Goal: Information Seeking & Learning: Learn about a topic

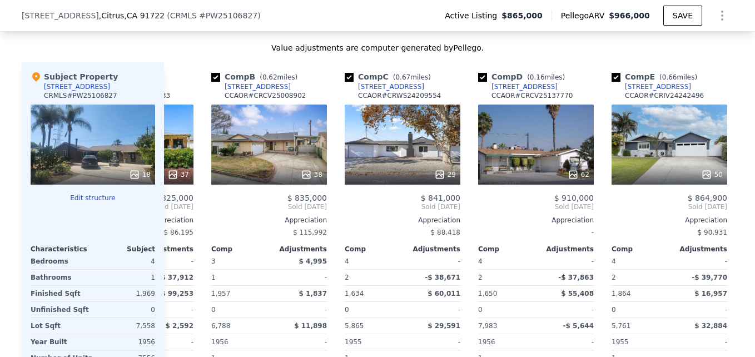
scroll to position [0, 100]
click at [360, 151] on div "29" at bounding box center [402, 144] width 116 height 80
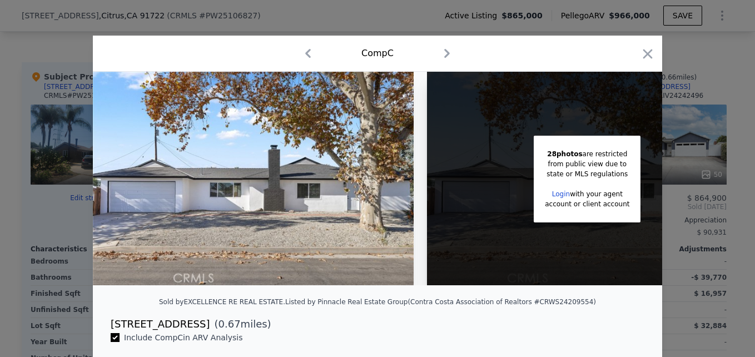
scroll to position [0, 89]
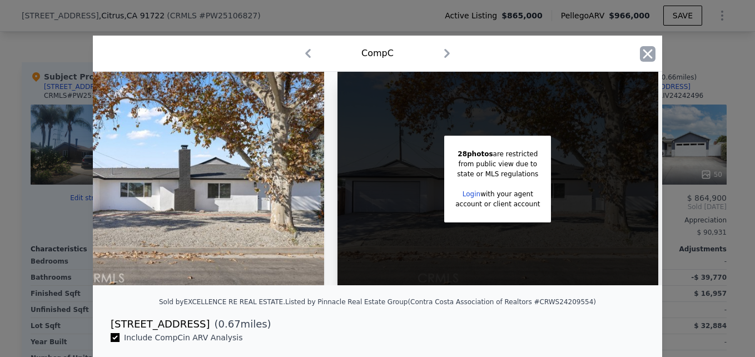
click at [640, 54] on icon "button" at bounding box center [648, 54] width 16 height 16
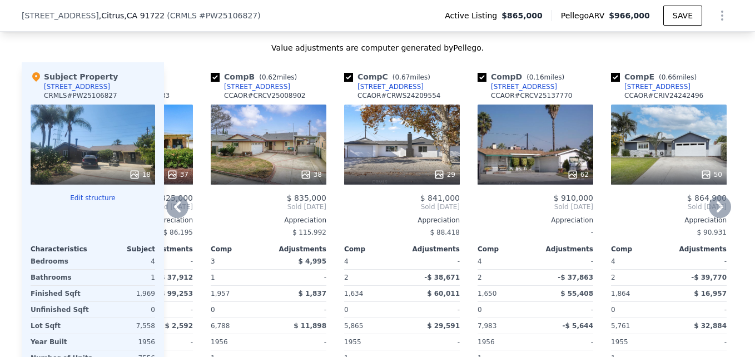
click at [387, 91] on div "1052 E Galatea St" at bounding box center [390, 86] width 66 height 9
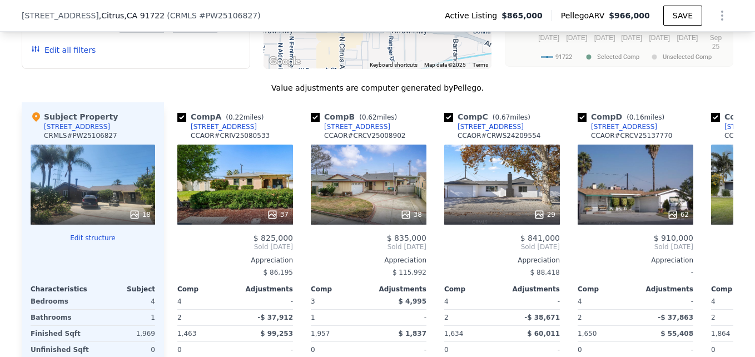
scroll to position [1181, 0]
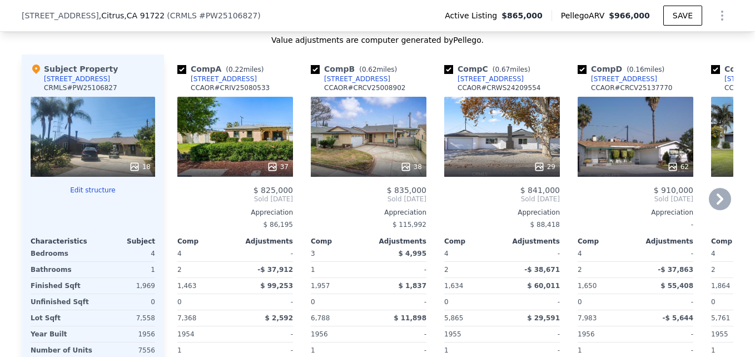
click at [244, 134] on div "37" at bounding box center [235, 137] width 116 height 80
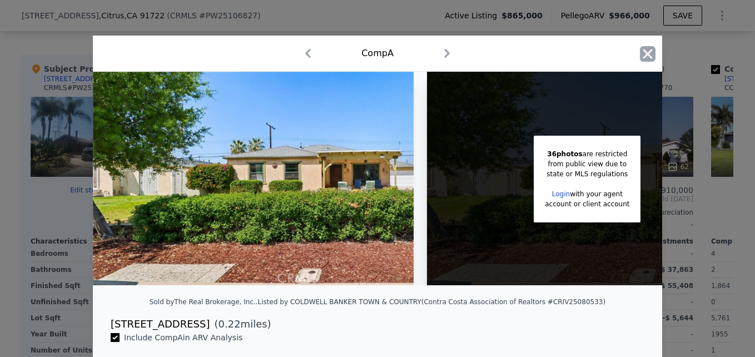
click at [643, 50] on icon "button" at bounding box center [648, 54] width 16 height 16
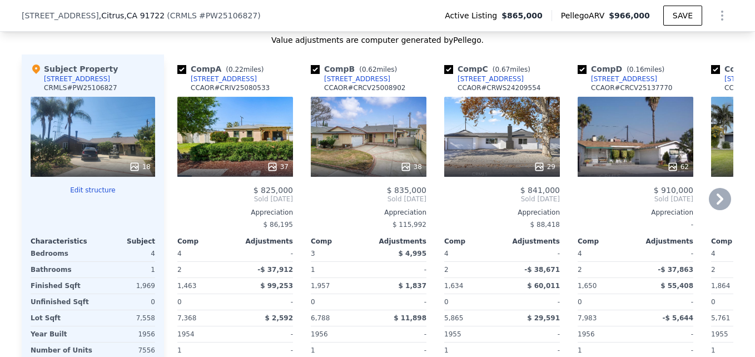
click at [217, 83] on div "5339 N Fairvalley Ave" at bounding box center [224, 78] width 66 height 9
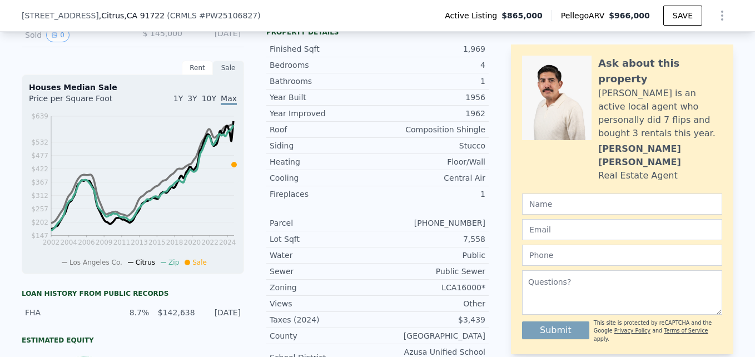
scroll to position [372, 0]
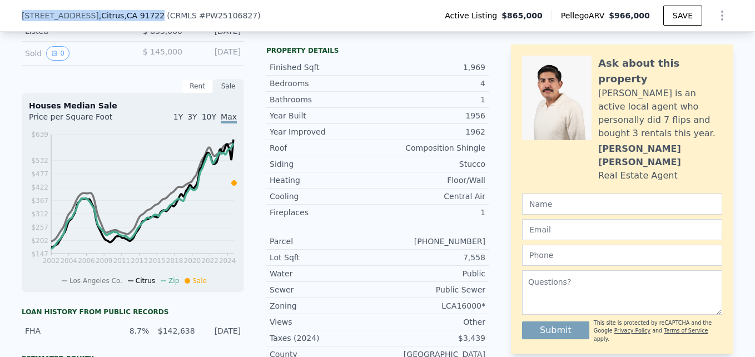
drag, startPoint x: 12, startPoint y: 13, endPoint x: 147, endPoint y: 13, distance: 135.0
click at [147, 13] on div "18565 E Gallarno Dr , Citrus , CA 91722 ( CRMLS # PW25106827 ) Active Listing $…" at bounding box center [377, 16] width 755 height 32
drag, startPoint x: 147, startPoint y: 13, endPoint x: 135, endPoint y: 15, distance: 11.8
copy div "18565 E Gallarno Dr , Citrus , CA 91722"
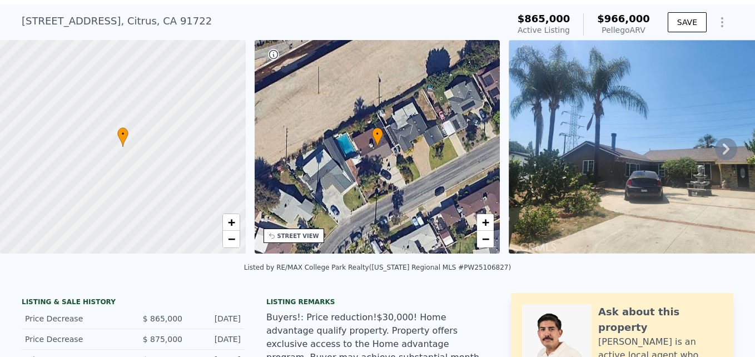
scroll to position [29, 0]
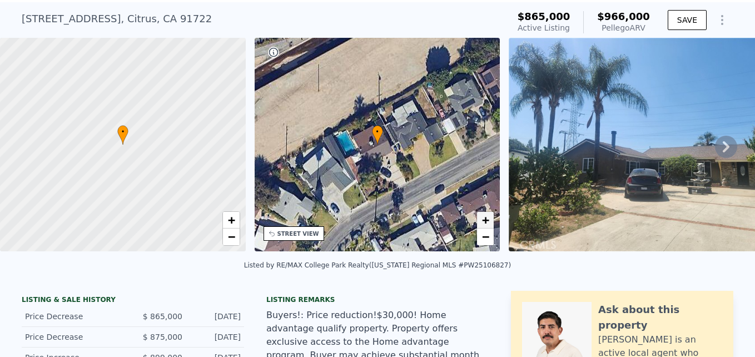
click at [483, 219] on span "+" at bounding box center [485, 220] width 7 height 14
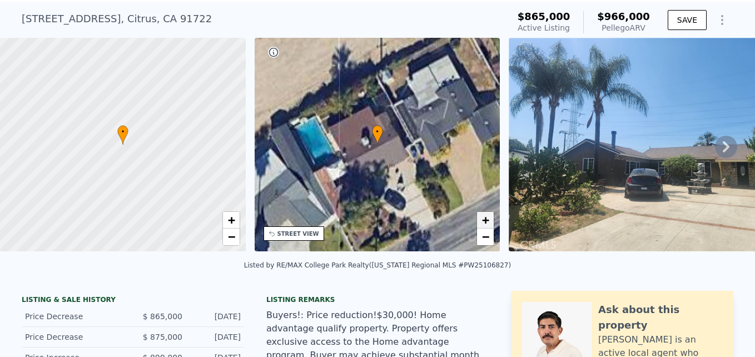
click at [483, 219] on span "+" at bounding box center [485, 220] width 7 height 14
click at [483, 238] on span "−" at bounding box center [485, 236] width 7 height 14
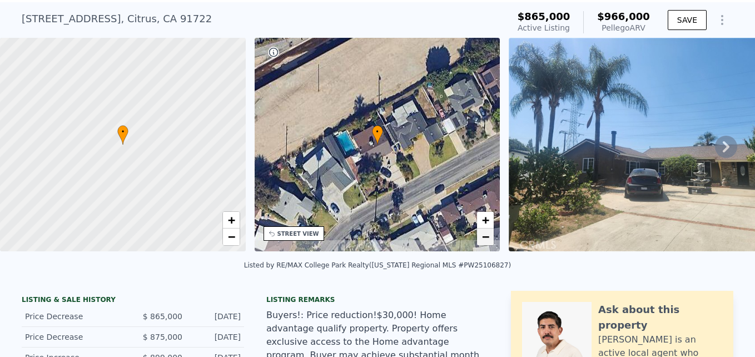
click at [483, 238] on span "−" at bounding box center [485, 236] width 7 height 14
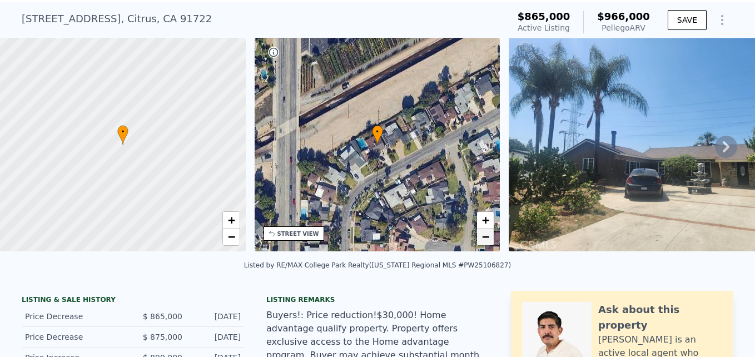
click at [485, 238] on span "−" at bounding box center [485, 236] width 7 height 14
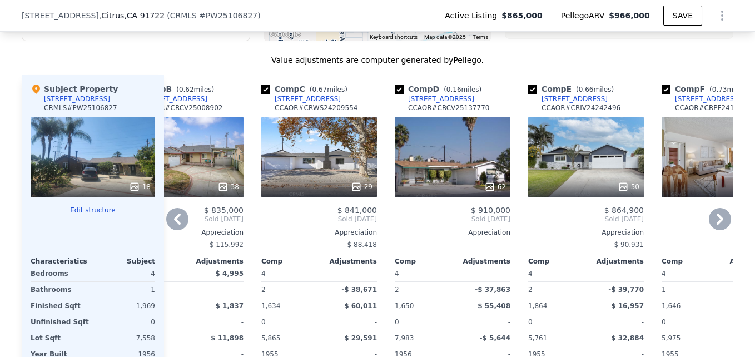
scroll to position [1161, 0]
click at [430, 186] on div at bounding box center [453, 187] width 116 height 20
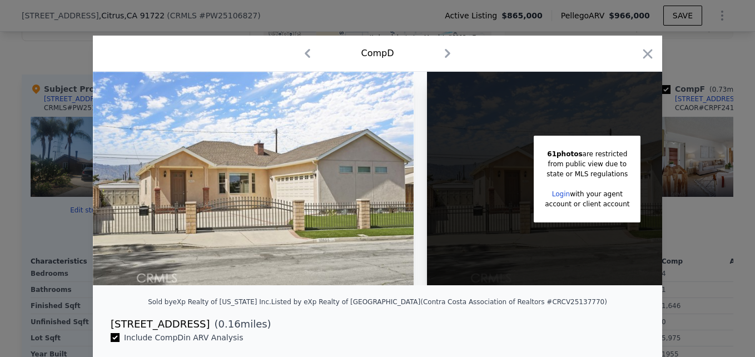
scroll to position [0, 89]
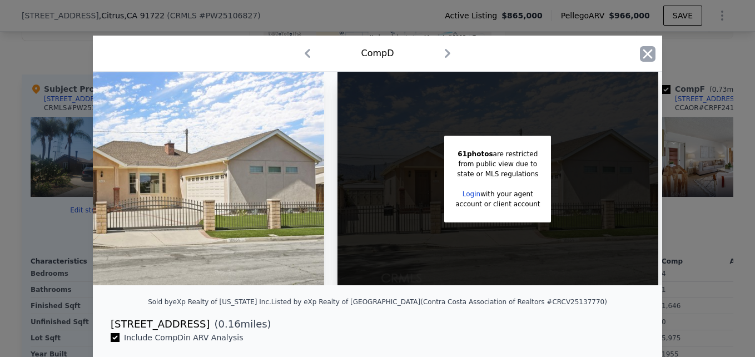
click at [646, 53] on icon "button" at bounding box center [648, 54] width 16 height 16
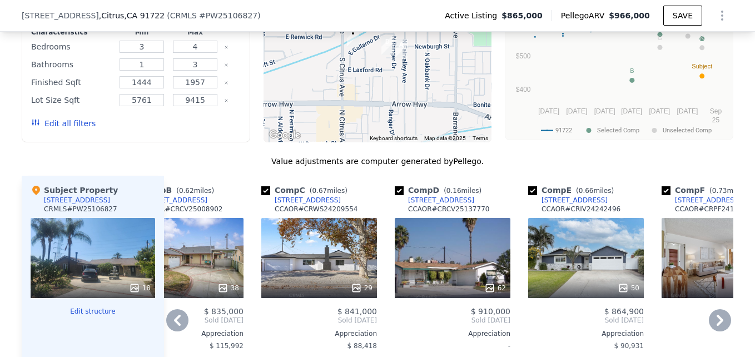
scroll to position [1167, 0]
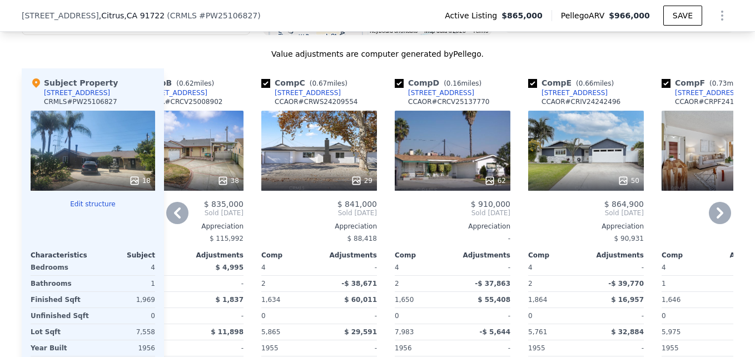
click at [438, 97] on div "18651 E Weather Rd" at bounding box center [441, 92] width 66 height 9
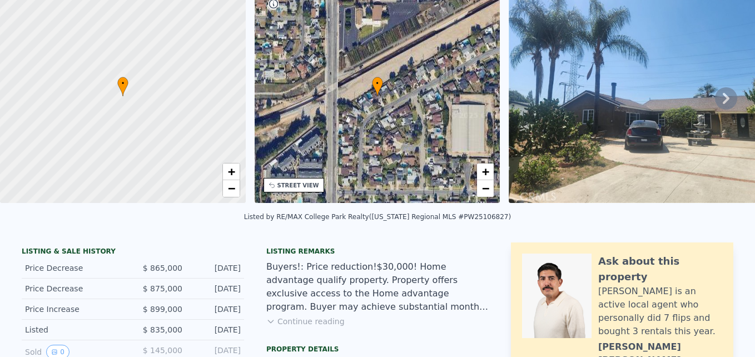
scroll to position [0, 0]
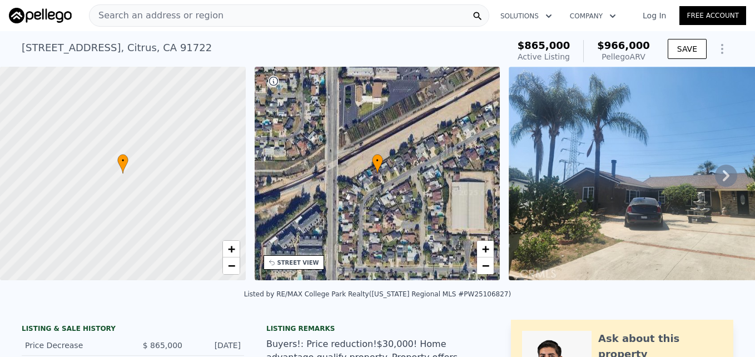
click at [221, 13] on div "Search an address or region" at bounding box center [289, 15] width 400 height 22
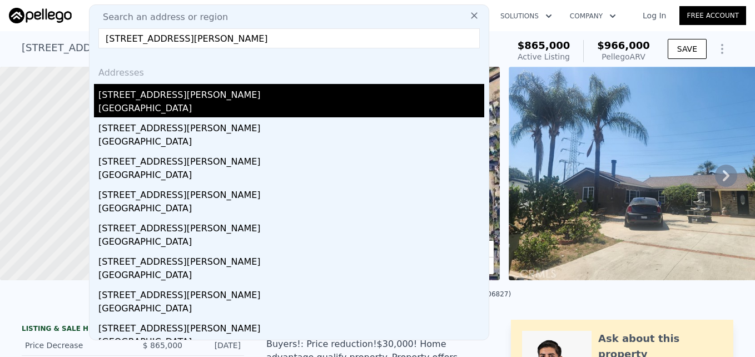
type input "17705 E Benbow St, Covina, CA 91722"
click at [183, 101] on div "17705 E Benbow St" at bounding box center [291, 93] width 386 height 18
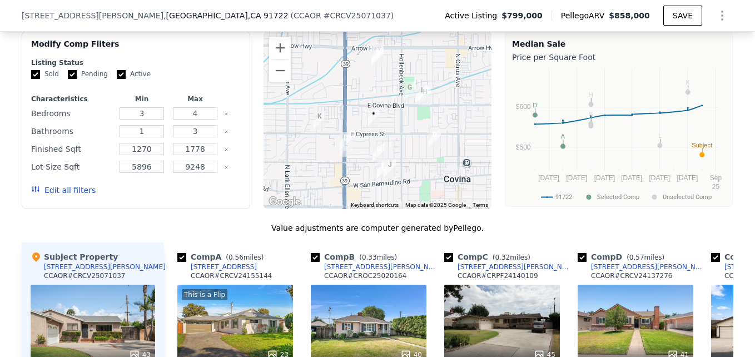
scroll to position [1001, 0]
click at [276, 58] on button "Zoom in" at bounding box center [280, 48] width 22 height 22
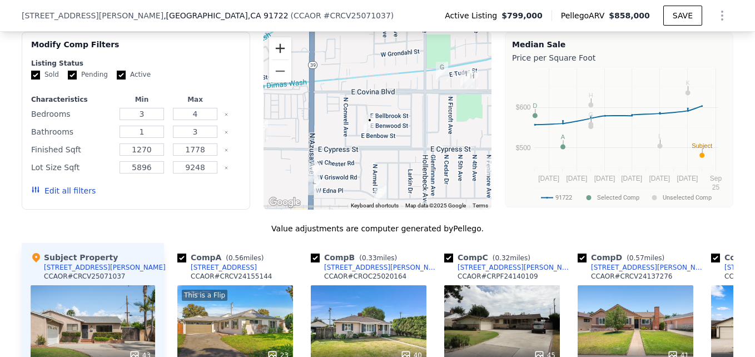
click at [276, 58] on button "Zoom in" at bounding box center [280, 48] width 22 height 22
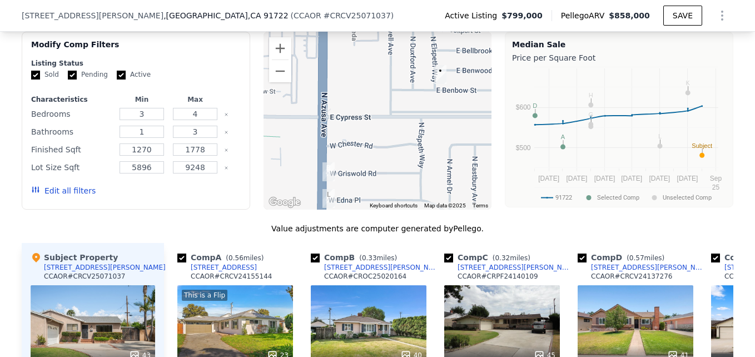
drag, startPoint x: 288, startPoint y: 143, endPoint x: 367, endPoint y: 81, distance: 100.1
click at [367, 81] on div at bounding box center [377, 121] width 228 height 178
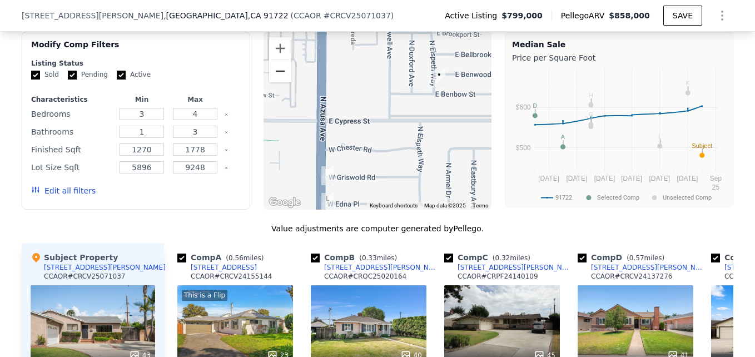
click at [274, 82] on button "Zoom out" at bounding box center [280, 71] width 22 height 22
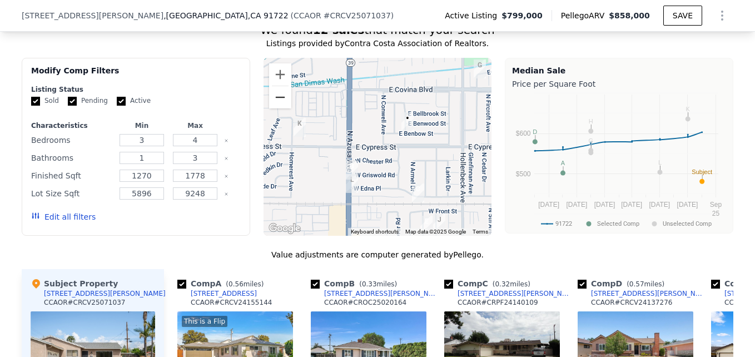
scroll to position [974, 0]
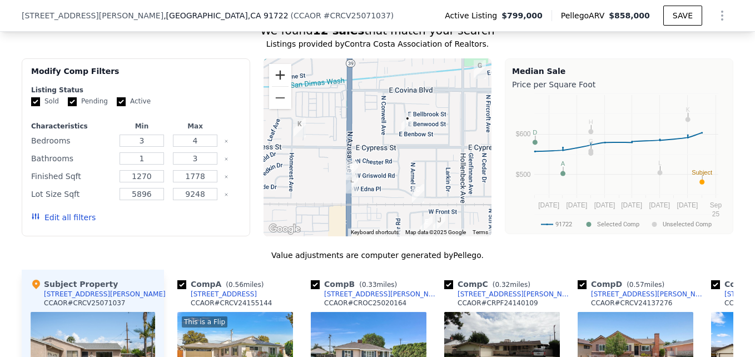
click at [276, 82] on button "Zoom in" at bounding box center [280, 75] width 22 height 22
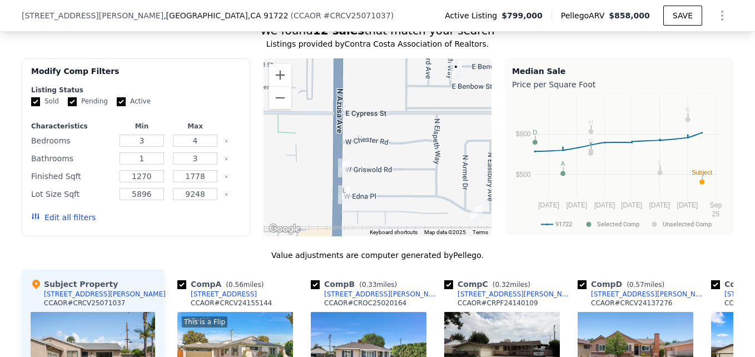
drag, startPoint x: 373, startPoint y: 167, endPoint x: 387, endPoint y: 135, distance: 34.8
click at [387, 135] on div at bounding box center [377, 147] width 228 height 178
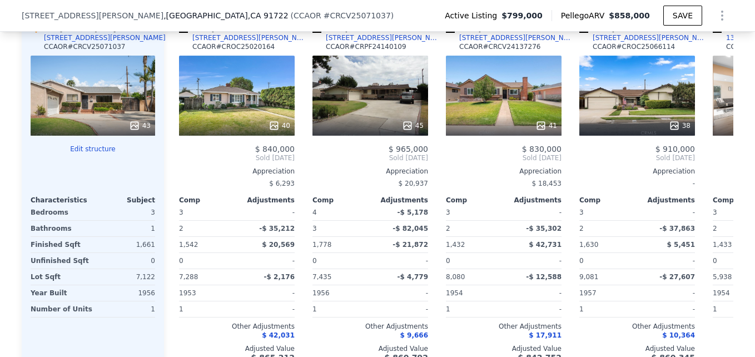
scroll to position [1231, 0]
click at [253, 116] on div "40" at bounding box center [237, 95] width 116 height 80
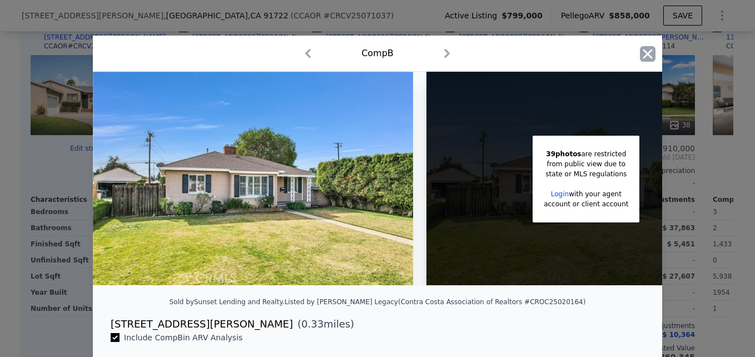
click at [643, 52] on icon "button" at bounding box center [647, 53] width 9 height 9
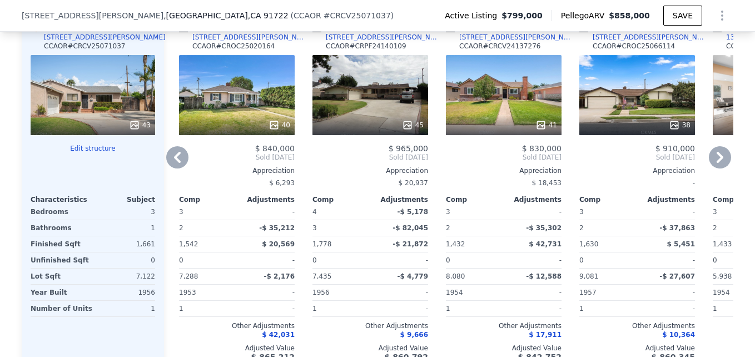
click at [221, 42] on div "[STREET_ADDRESS][PERSON_NAME]" at bounding box center [250, 37] width 116 height 9
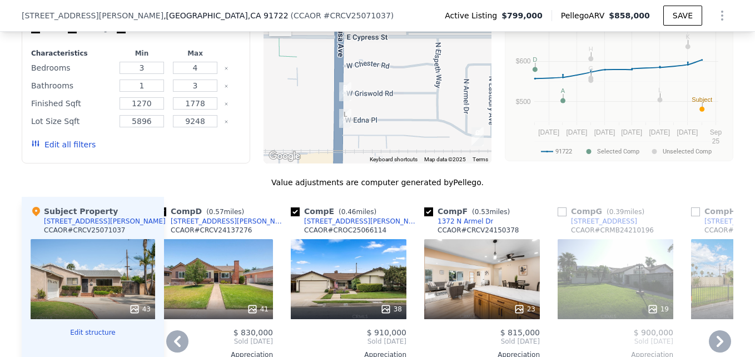
scroll to position [1008, 0]
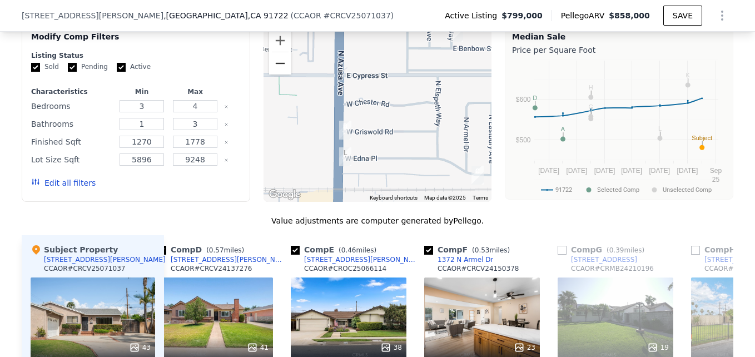
click at [278, 74] on button "Zoom out" at bounding box center [280, 63] width 22 height 22
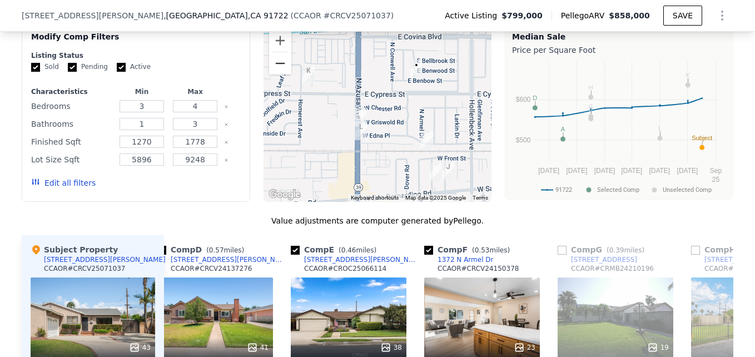
click at [278, 74] on button "Zoom out" at bounding box center [280, 63] width 22 height 22
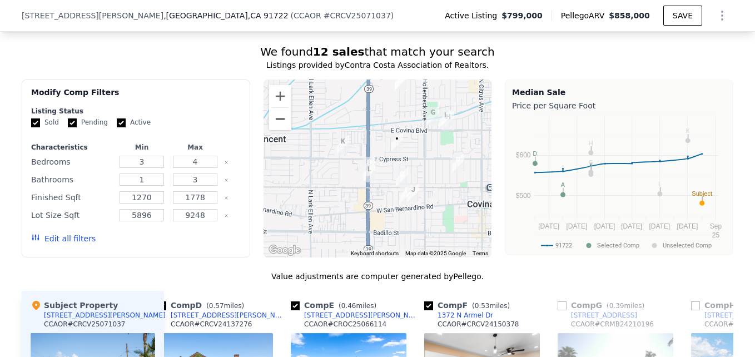
scroll to position [952, 0]
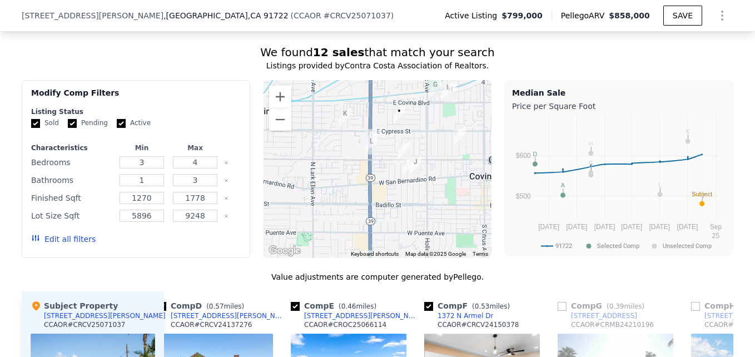
drag, startPoint x: 407, startPoint y: 137, endPoint x: 409, endPoint y: 110, distance: 27.3
click at [409, 110] on div at bounding box center [377, 169] width 228 height 178
click at [269, 102] on button "Zoom in" at bounding box center [280, 97] width 22 height 22
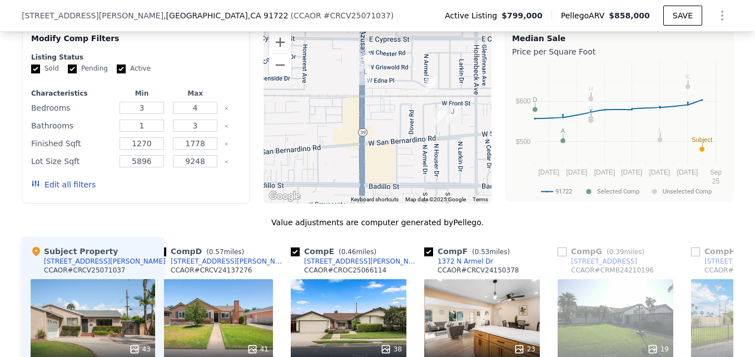
click at [421, 199] on div at bounding box center [377, 115] width 228 height 178
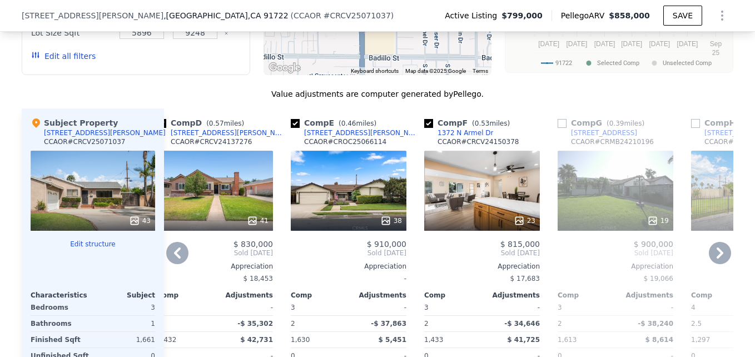
scroll to position [1135, 0]
click at [313, 138] on div "[STREET_ADDRESS][PERSON_NAME]" at bounding box center [362, 133] width 116 height 9
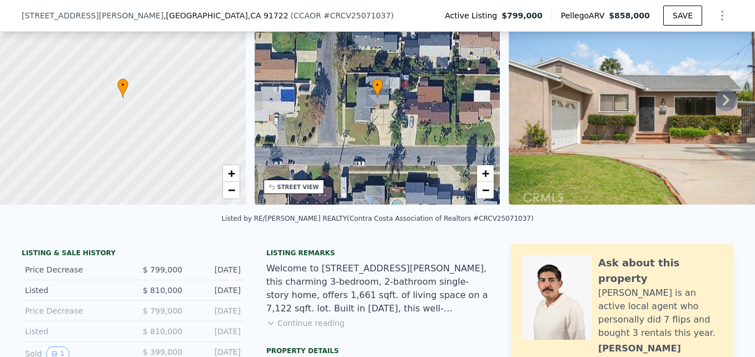
scroll to position [63, 0]
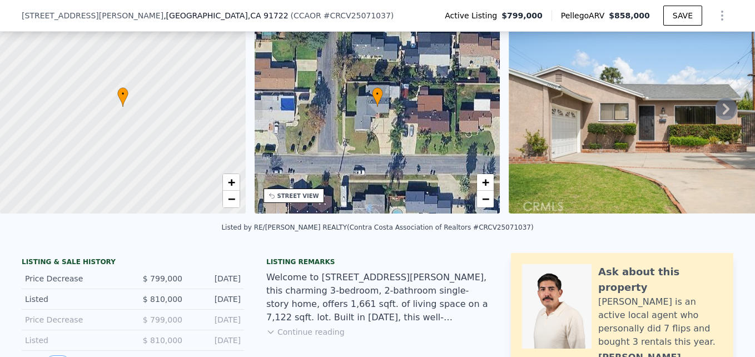
click at [389, 167] on div "• + −" at bounding box center [377, 106] width 246 height 213
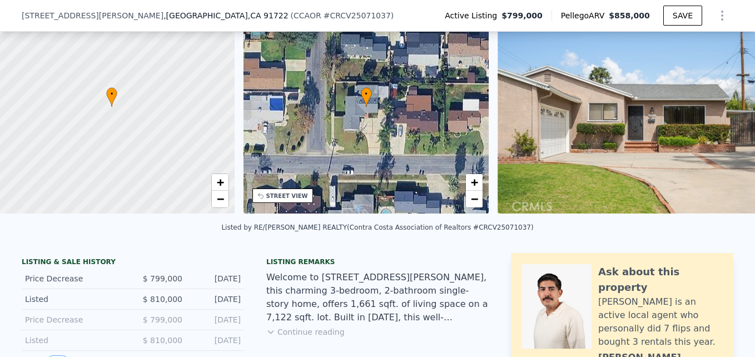
scroll to position [0, 4]
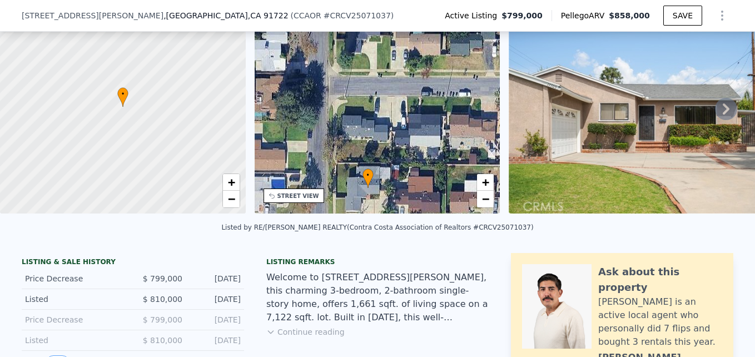
drag, startPoint x: 341, startPoint y: 159, endPoint x: 337, endPoint y: 188, distance: 28.6
click at [337, 188] on div "• + −" at bounding box center [377, 106] width 246 height 213
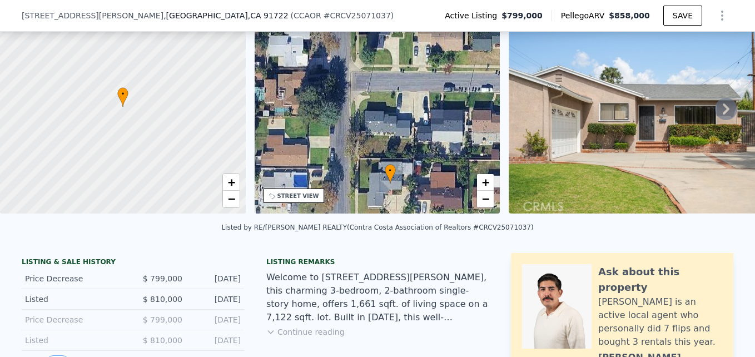
drag, startPoint x: 345, startPoint y: 132, endPoint x: 371, endPoint y: 121, distance: 28.1
click at [371, 121] on div "• + −" at bounding box center [377, 106] width 246 height 213
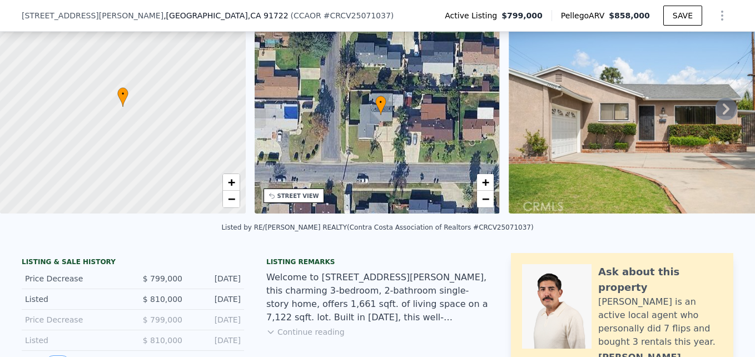
drag, startPoint x: 411, startPoint y: 121, endPoint x: 409, endPoint y: 82, distance: 38.4
click at [409, 82] on div "• + −" at bounding box center [377, 106] width 246 height 213
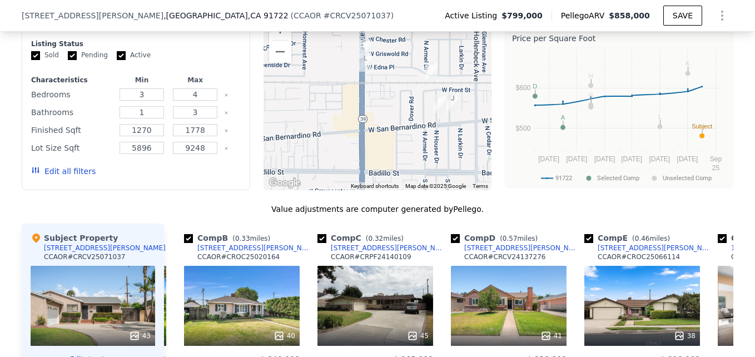
scroll to position [963, 0]
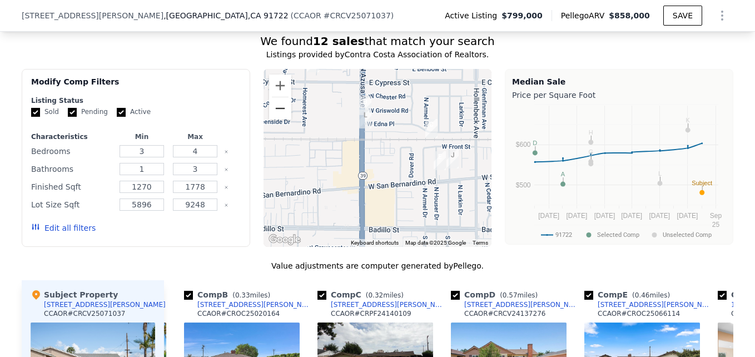
click at [274, 119] on button "Zoom out" at bounding box center [280, 108] width 22 height 22
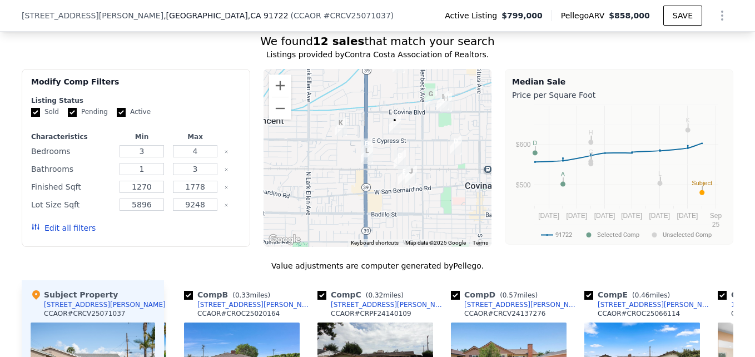
drag, startPoint x: 377, startPoint y: 127, endPoint x: 369, endPoint y: 166, distance: 39.2
click at [369, 166] on div at bounding box center [377, 158] width 228 height 178
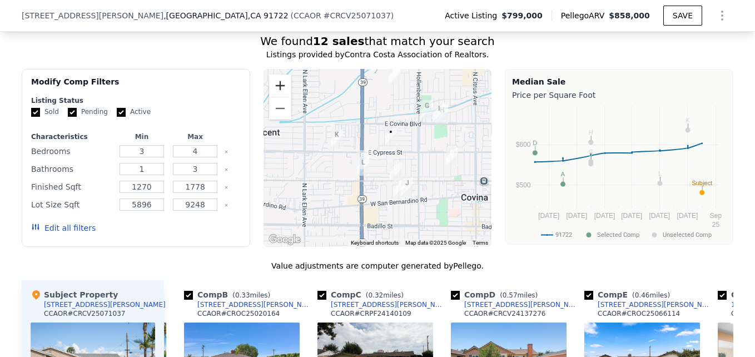
click at [276, 94] on button "Zoom in" at bounding box center [280, 85] width 22 height 22
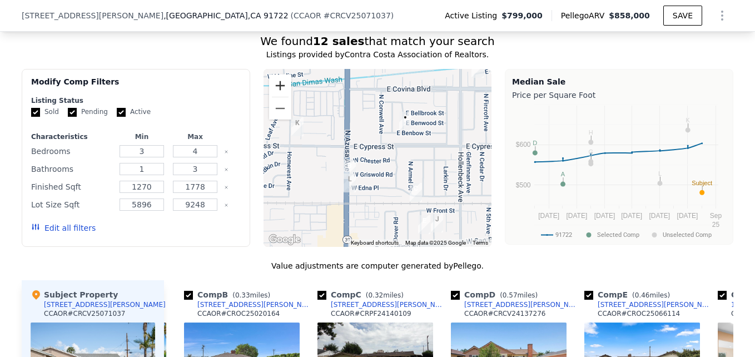
click at [276, 94] on button "Zoom in" at bounding box center [280, 85] width 22 height 22
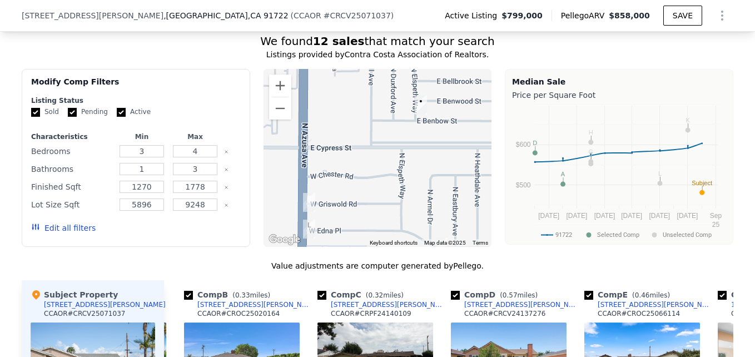
drag, startPoint x: 368, startPoint y: 143, endPoint x: 352, endPoint y: 157, distance: 21.2
click at [352, 157] on div at bounding box center [377, 158] width 228 height 178
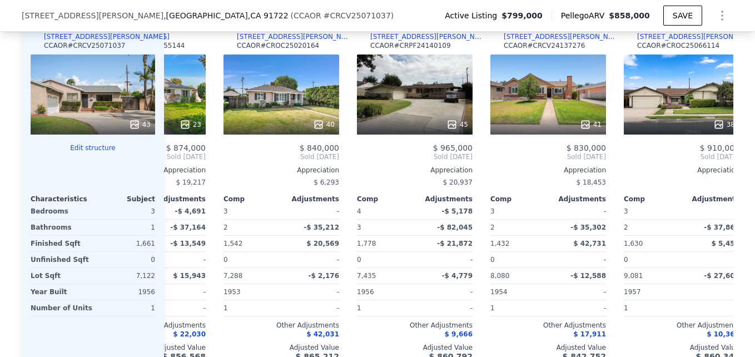
scroll to position [1231, 0]
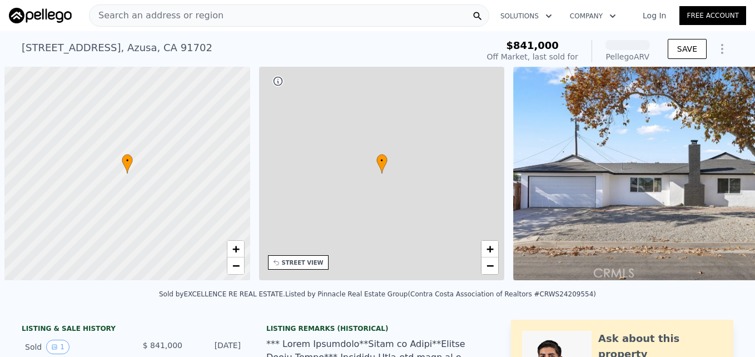
scroll to position [0, 4]
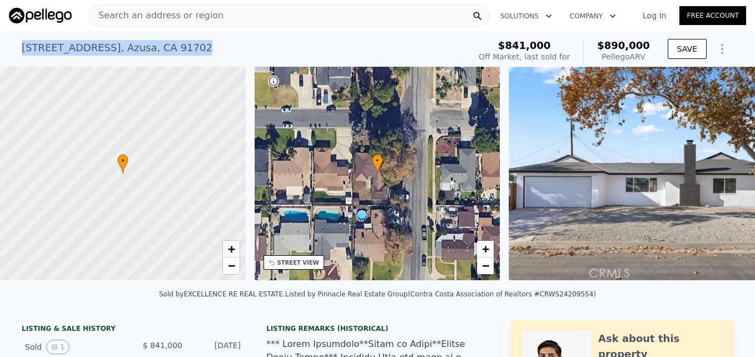
drag, startPoint x: 16, startPoint y: 48, endPoint x: 182, endPoint y: 46, distance: 166.2
click at [182, 46] on div "1052 E Galatea St , Azusa , CA 91702 Sold Feb 2025 for $841k (~ARV $890k ) $841…" at bounding box center [377, 49] width 755 height 36
drag, startPoint x: 174, startPoint y: 46, endPoint x: 157, endPoint y: 47, distance: 17.8
copy div "1052 E Galatea St , Azusa , CA 91702"
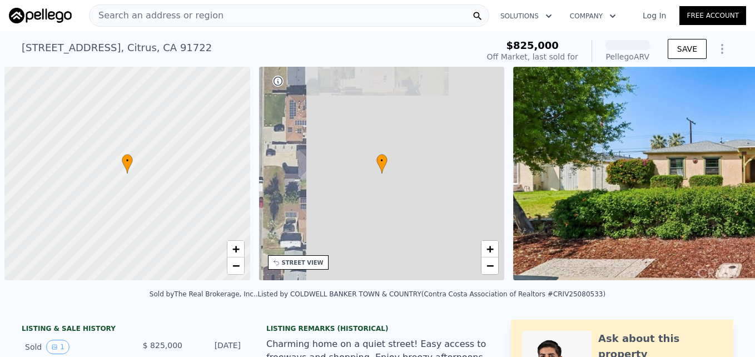
scroll to position [0, 4]
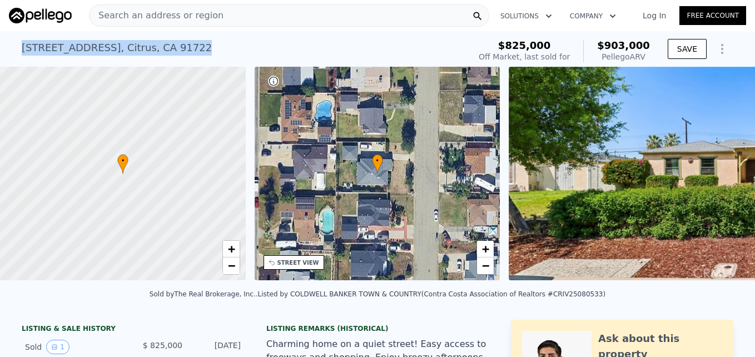
drag, startPoint x: 13, startPoint y: 45, endPoint x: 207, endPoint y: 48, distance: 193.9
click at [207, 48] on div "5339 N Fairvalley Ave , Citrus , CA 91722 Sold May 2025 for $825k (~ARV $903k )…" at bounding box center [377, 49] width 755 height 36
drag, startPoint x: 207, startPoint y: 48, endPoint x: 169, endPoint y: 47, distance: 38.4
copy div "5339 N Fairvalley Ave , Citrus , CA 91722"
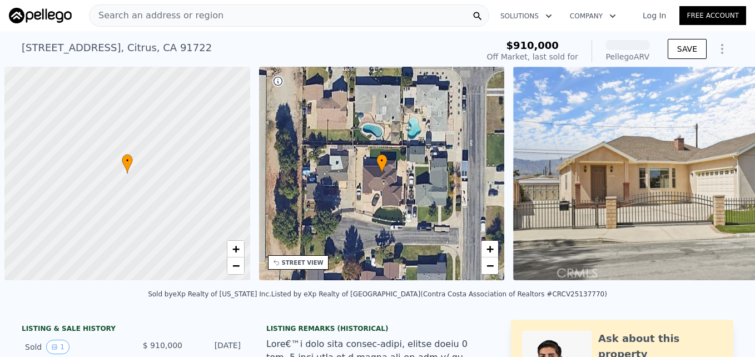
scroll to position [0, 4]
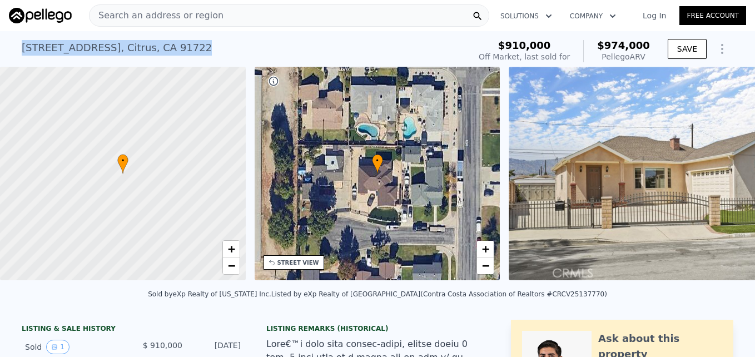
drag, startPoint x: 11, startPoint y: 41, endPoint x: 203, endPoint y: 52, distance: 192.0
click at [203, 52] on div "18651 E Weather Rd , Citrus , CA 91722 Sold Jul 2025 for $910k (~ARV $974k ) $9…" at bounding box center [377, 49] width 755 height 36
drag, startPoint x: 203, startPoint y: 52, endPoint x: 170, endPoint y: 47, distance: 33.1
copy div "18651 E Weather Rd , Citrus , CA 91722"
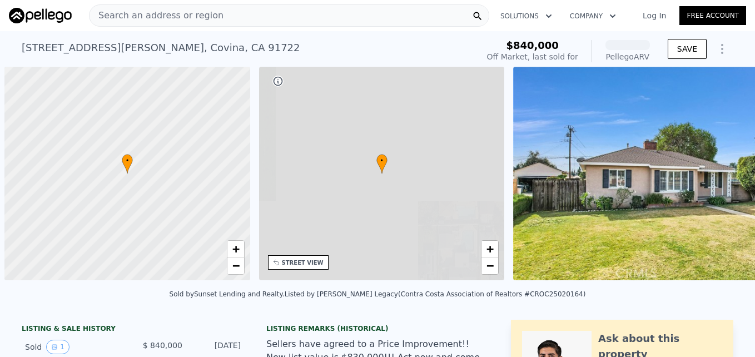
scroll to position [0, 4]
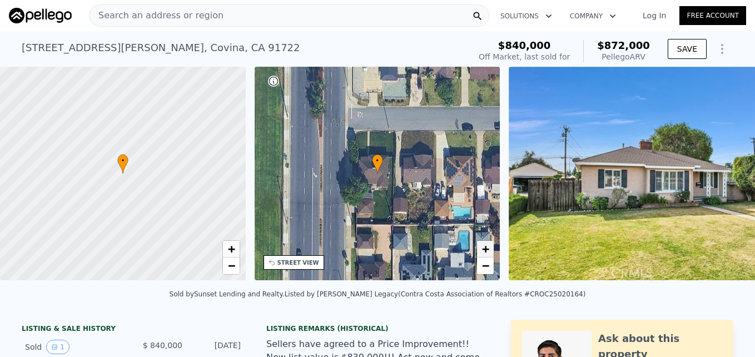
click at [480, 248] on link "+" at bounding box center [485, 249] width 17 height 17
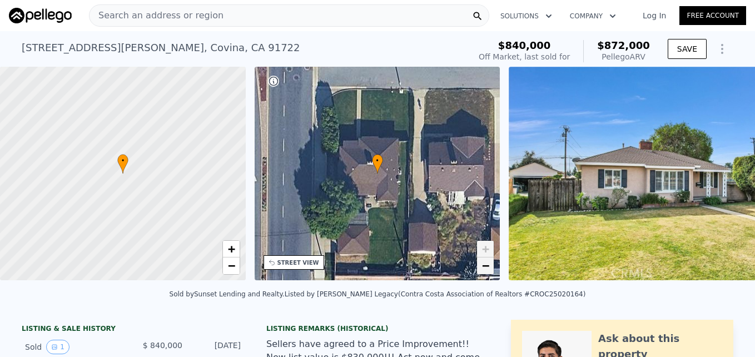
click at [487, 264] on span "−" at bounding box center [485, 265] width 7 height 14
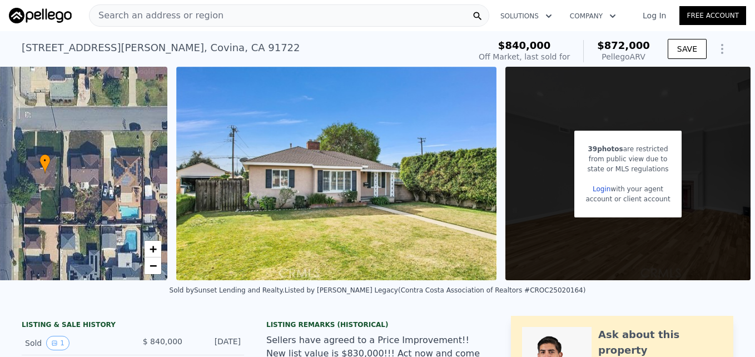
scroll to position [0, 345]
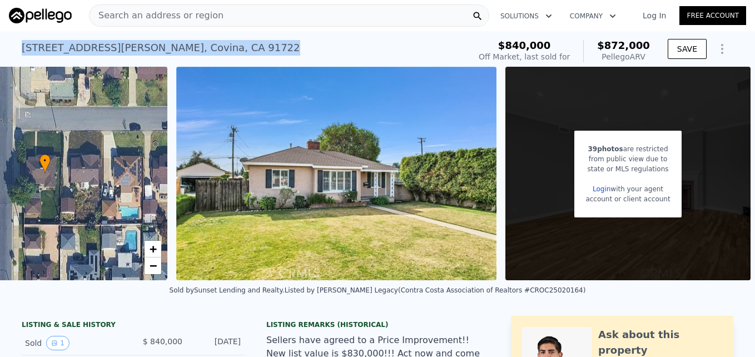
drag, startPoint x: 13, startPoint y: 48, endPoint x: 197, endPoint y: 51, distance: 183.9
click at [197, 51] on div "876 W Griswold Rd , Covina , CA 91722 Sold Apr 2025 for $840k (~ARV $872k ) $84…" at bounding box center [377, 49] width 755 height 36
drag, startPoint x: 197, startPoint y: 51, endPoint x: 169, endPoint y: 46, distance: 28.3
copy div "876 W Griswold Rd , Covina , CA 91722"
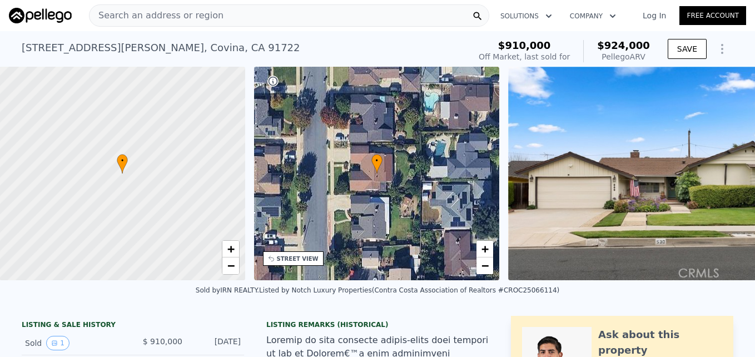
scroll to position [0, 4]
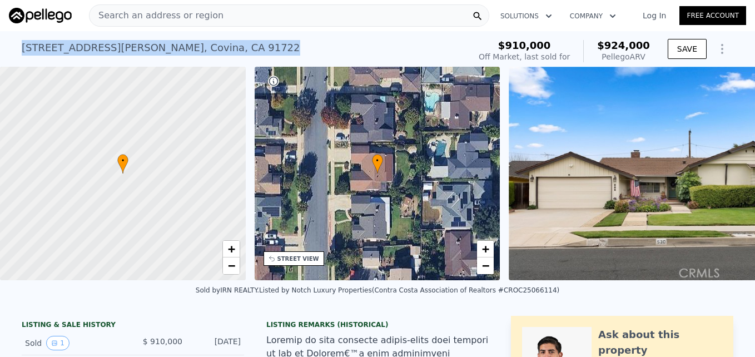
drag, startPoint x: 13, startPoint y: 47, endPoint x: 196, endPoint y: 34, distance: 183.3
click at [196, 34] on div "[STREET_ADDRESS][PERSON_NAME][PERSON_NAME] Sold [DATE] for $910k (~ARV $924k ) …" at bounding box center [377, 49] width 755 height 36
drag, startPoint x: 196, startPoint y: 34, endPoint x: 151, endPoint y: 43, distance: 45.9
copy div "[STREET_ADDRESS][PERSON_NAME][PERSON_NAME]"
